Goal: Task Accomplishment & Management: Manage account settings

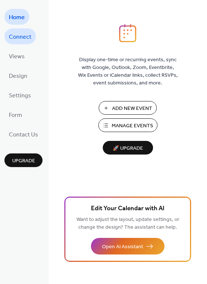
click at [25, 34] on span "Connect" at bounding box center [20, 36] width 23 height 11
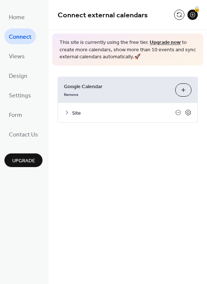
click at [92, 115] on span "Site" at bounding box center [123, 113] width 103 height 8
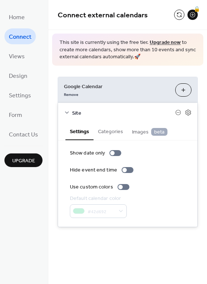
click at [75, 114] on span "Site" at bounding box center [123, 113] width 103 height 8
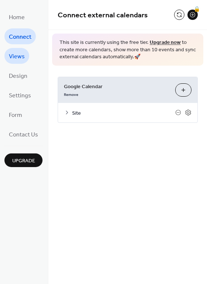
click at [24, 57] on link "Views" at bounding box center [16, 56] width 25 height 16
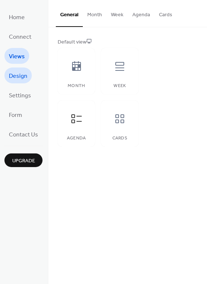
click at [19, 73] on span "Design" at bounding box center [18, 75] width 18 height 11
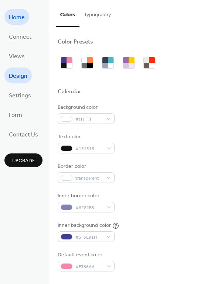
click at [17, 15] on span "Home" at bounding box center [17, 17] width 16 height 11
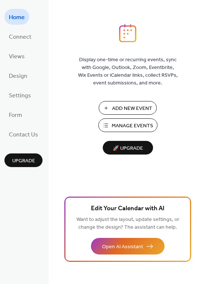
click at [124, 124] on span "Manage Events" at bounding box center [131, 126] width 41 height 8
click at [25, 95] on span "Settings" at bounding box center [20, 95] width 22 height 11
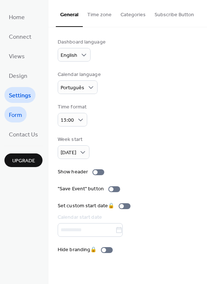
click at [12, 110] on span "Form" at bounding box center [15, 115] width 13 height 11
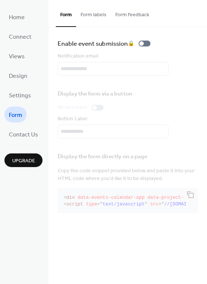
click at [14, 16] on span "Home" at bounding box center [17, 17] width 16 height 11
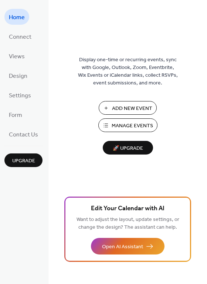
click at [19, 14] on span "Home" at bounding box center [17, 17] width 16 height 11
click at [115, 46] on div "Display one-time or recurring events, sync with Google, Outlook, Zoom, Eventbri…" at bounding box center [127, 154] width 158 height 260
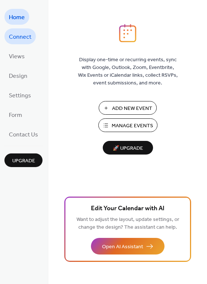
click at [19, 34] on span "Connect" at bounding box center [20, 36] width 23 height 11
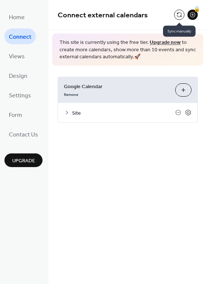
click at [180, 12] on button at bounding box center [179, 15] width 10 height 10
